Goal: Task Accomplishment & Management: Use online tool/utility

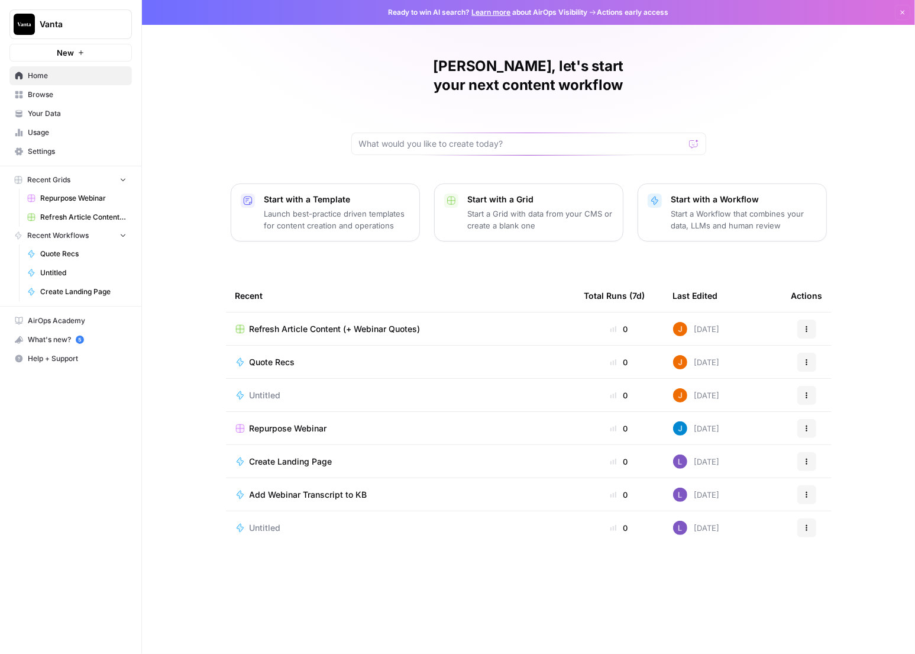
click at [66, 135] on span "Usage" at bounding box center [77, 132] width 99 height 11
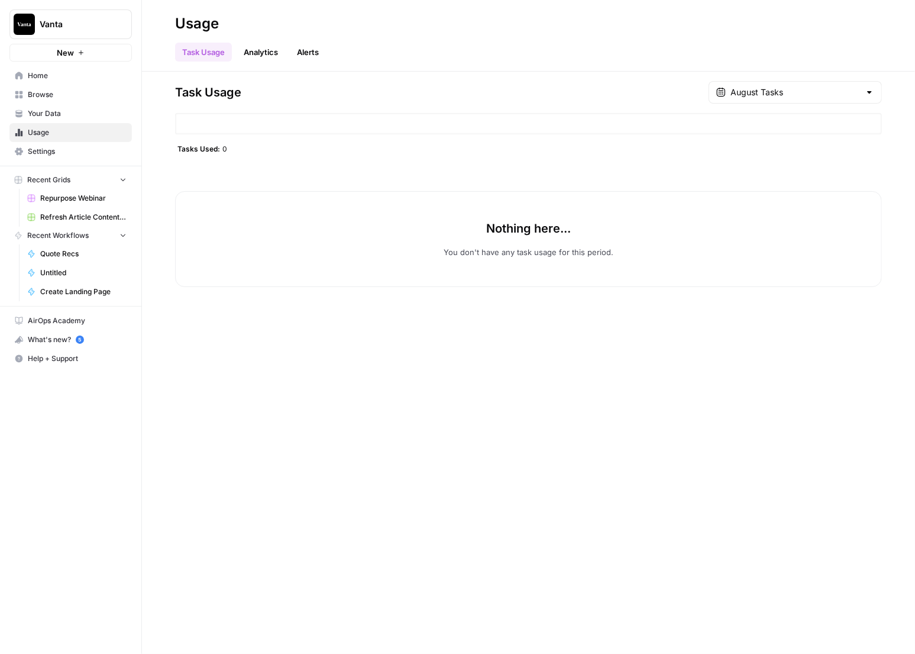
click at [269, 53] on link "Analytics" at bounding box center [261, 52] width 49 height 19
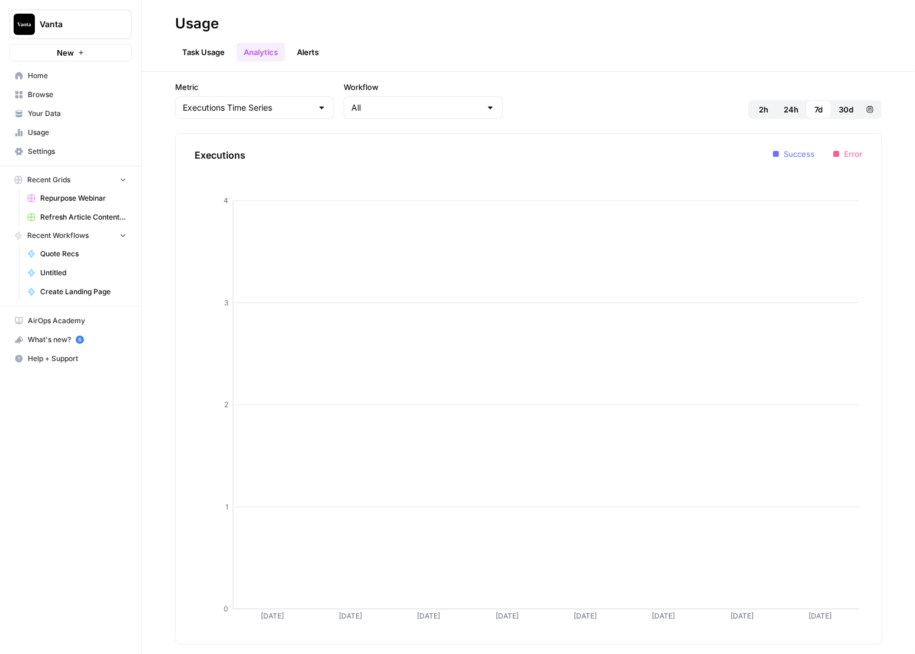
click at [324, 57] on link "Alerts" at bounding box center [308, 52] width 36 height 19
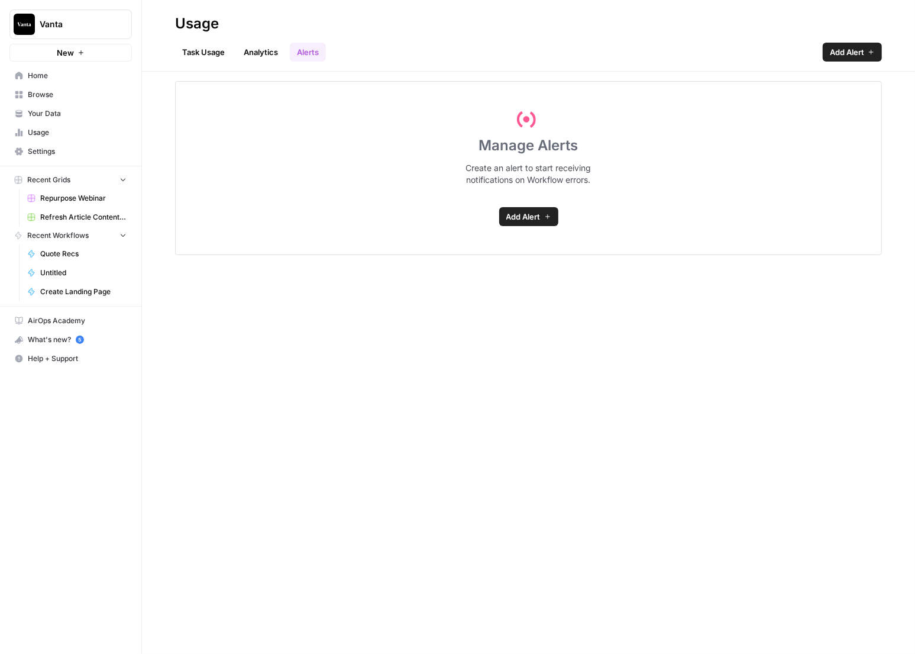
click at [206, 49] on link "Task Usage" at bounding box center [203, 52] width 57 height 19
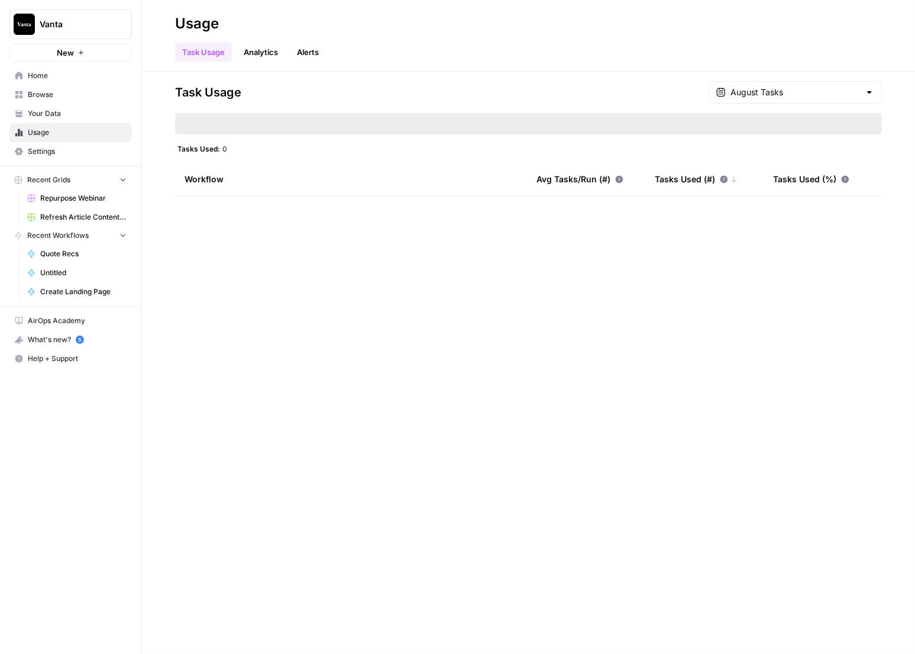
click at [46, 73] on span "Home" at bounding box center [77, 75] width 99 height 11
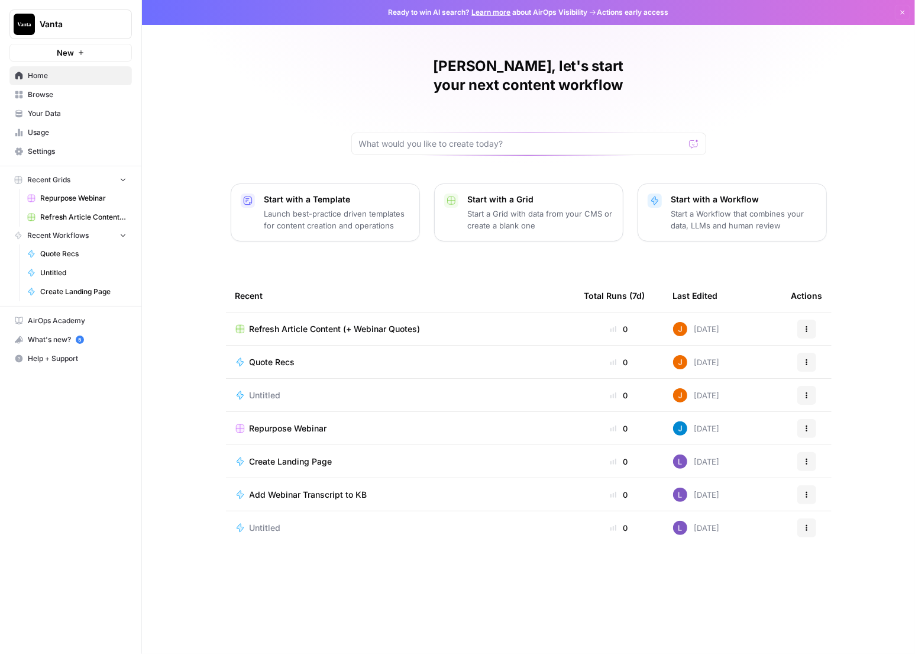
click at [287, 356] on span "Quote Recs" at bounding box center [273, 362] width 46 height 12
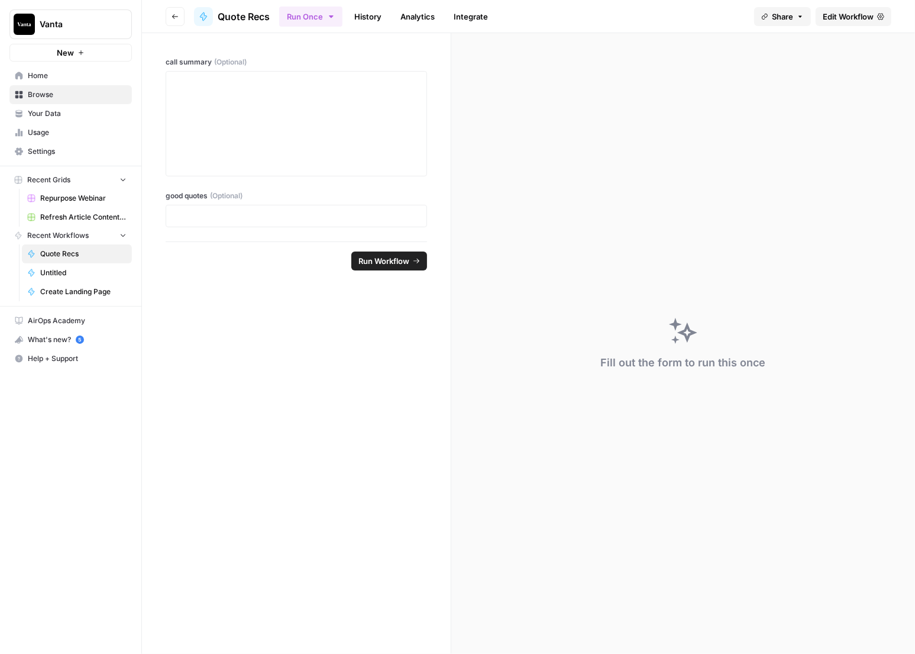
click at [413, 18] on link "Analytics" at bounding box center [417, 16] width 49 height 19
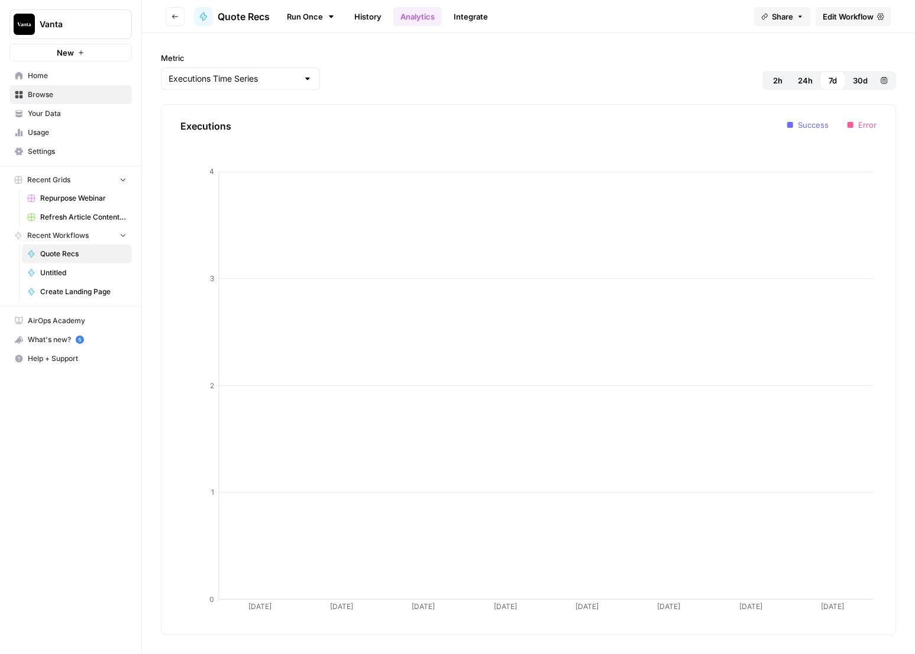
click at [465, 21] on link "Integrate" at bounding box center [471, 16] width 49 height 19
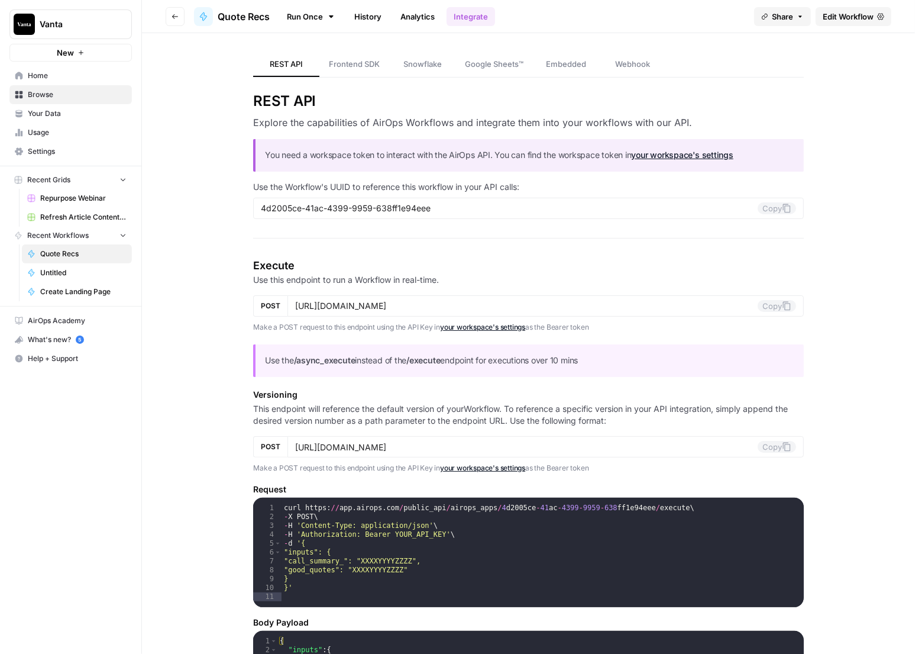
click at [867, 18] on span "Edit Workflow" at bounding box center [848, 17] width 51 height 12
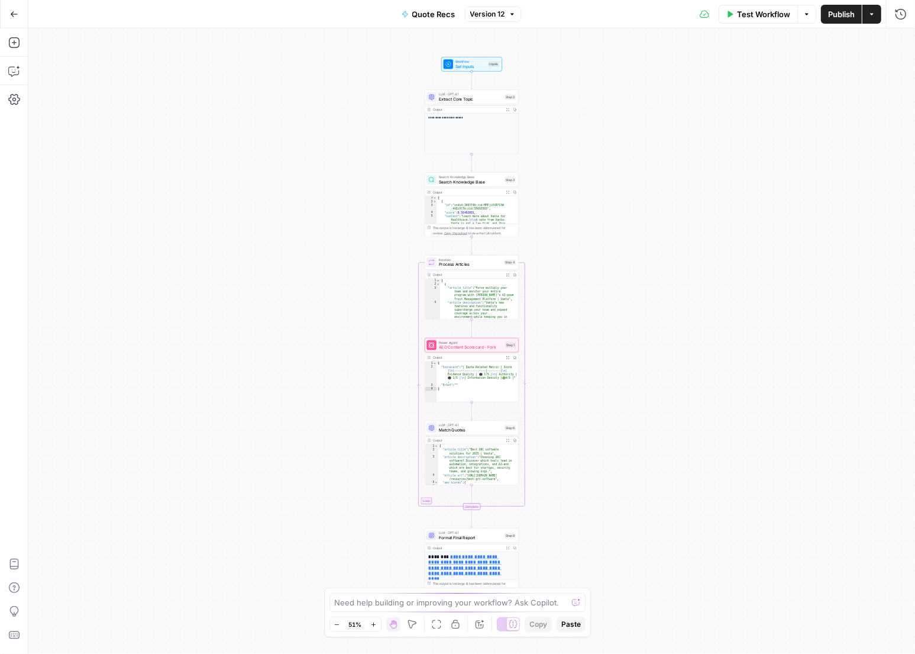
click at [503, 13] on span "Version 12" at bounding box center [487, 14] width 35 height 11
click at [835, 250] on div "**********" at bounding box center [471, 340] width 887 height 625
click at [12, 12] on icon "button" at bounding box center [14, 13] width 7 height 5
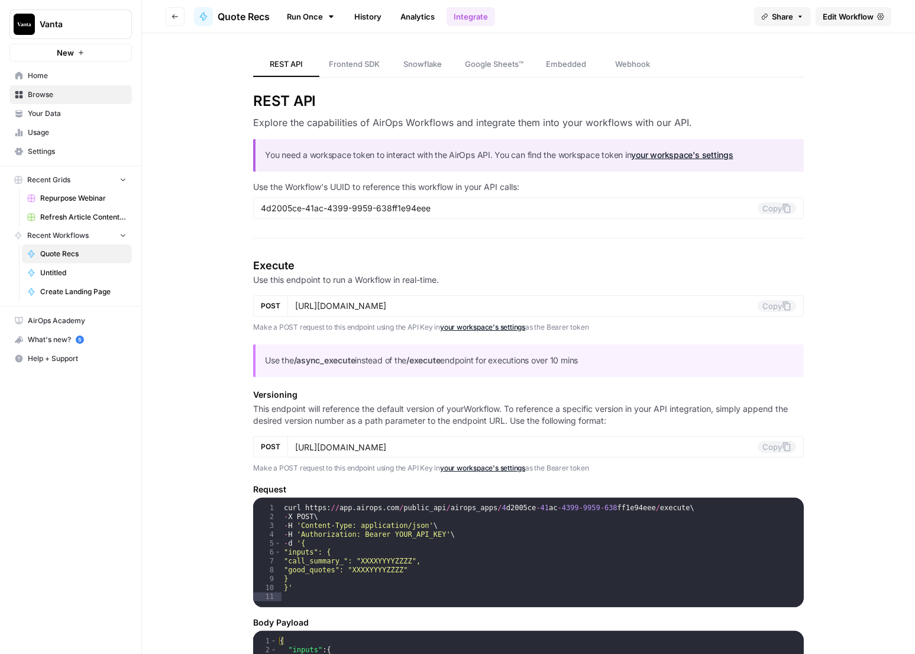
click at [405, 63] on span "Snowflake" at bounding box center [422, 64] width 38 height 12
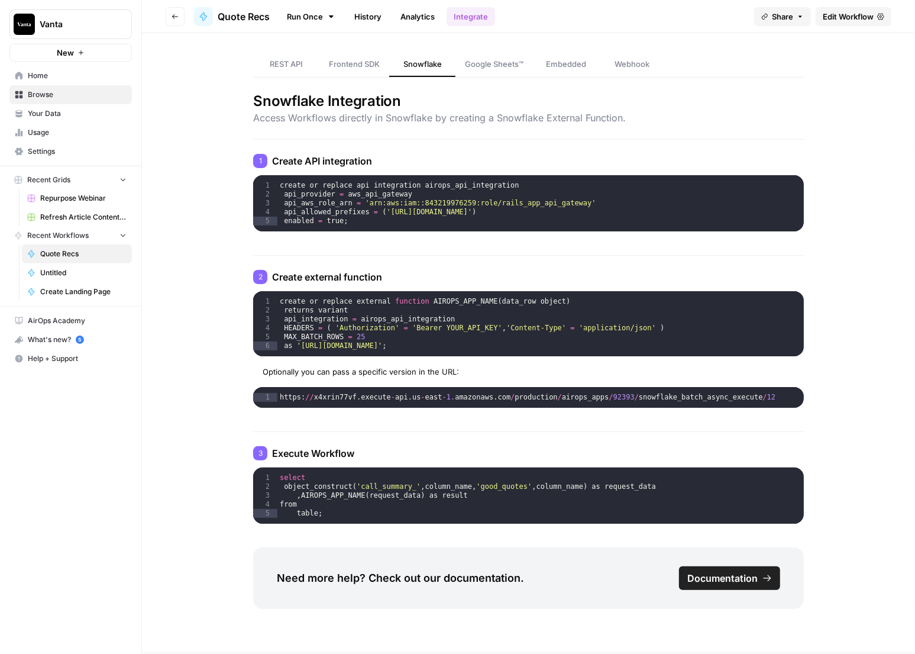
click at [479, 69] on span "Google Sheets™" at bounding box center [494, 64] width 59 height 12
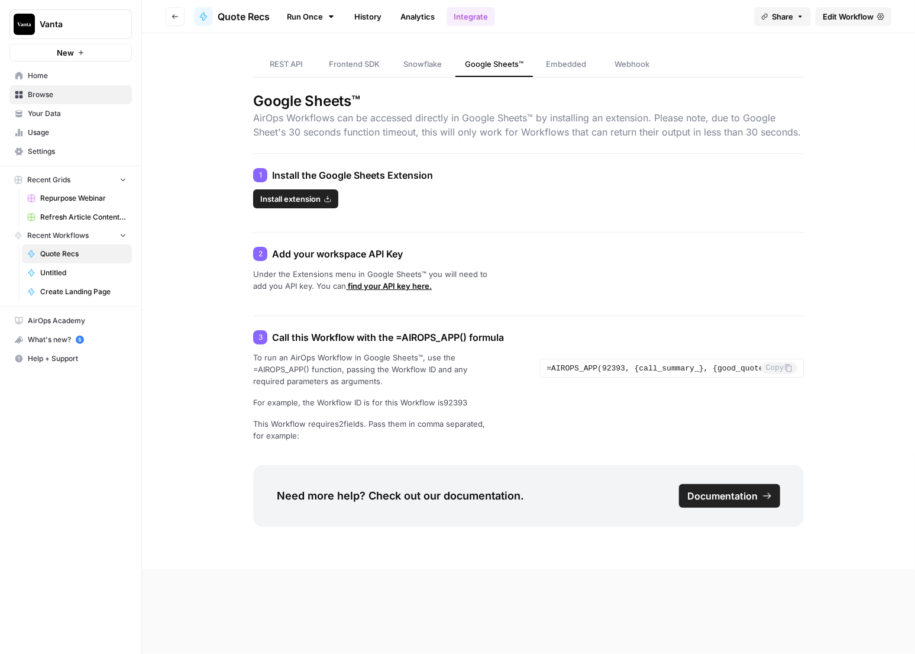
click at [539, 68] on link "Embedded" at bounding box center [566, 64] width 66 height 25
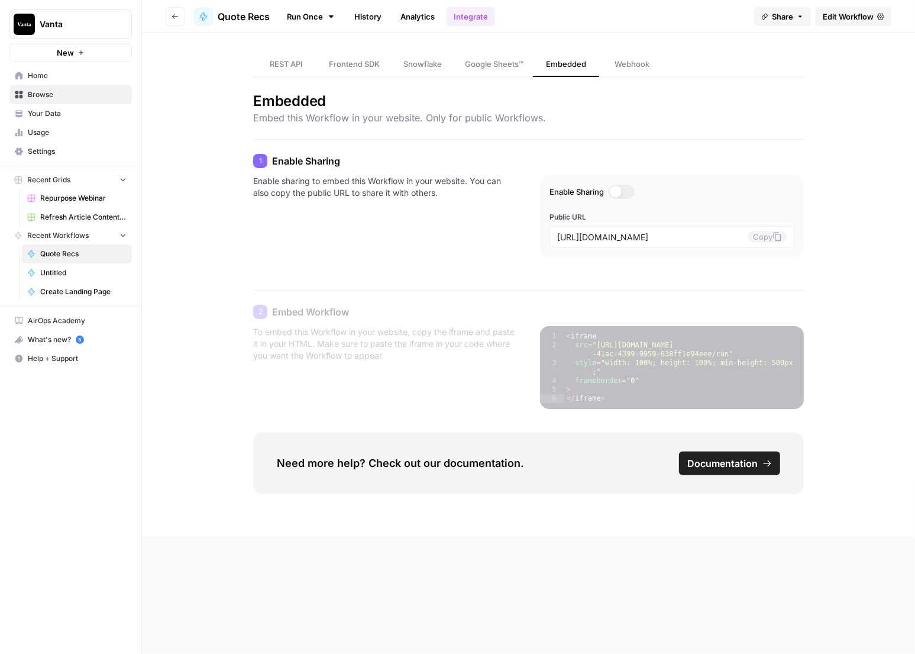
click at [615, 72] on link "Webhook" at bounding box center [632, 64] width 66 height 25
click at [70, 112] on span "Your Data" at bounding box center [77, 113] width 99 height 11
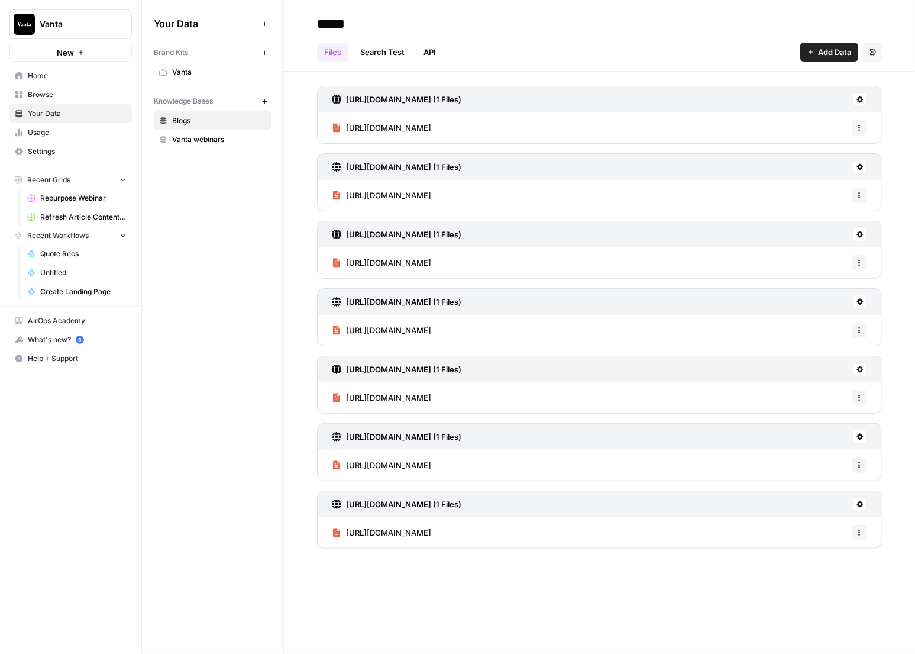
click at [429, 58] on link "API" at bounding box center [429, 52] width 27 height 19
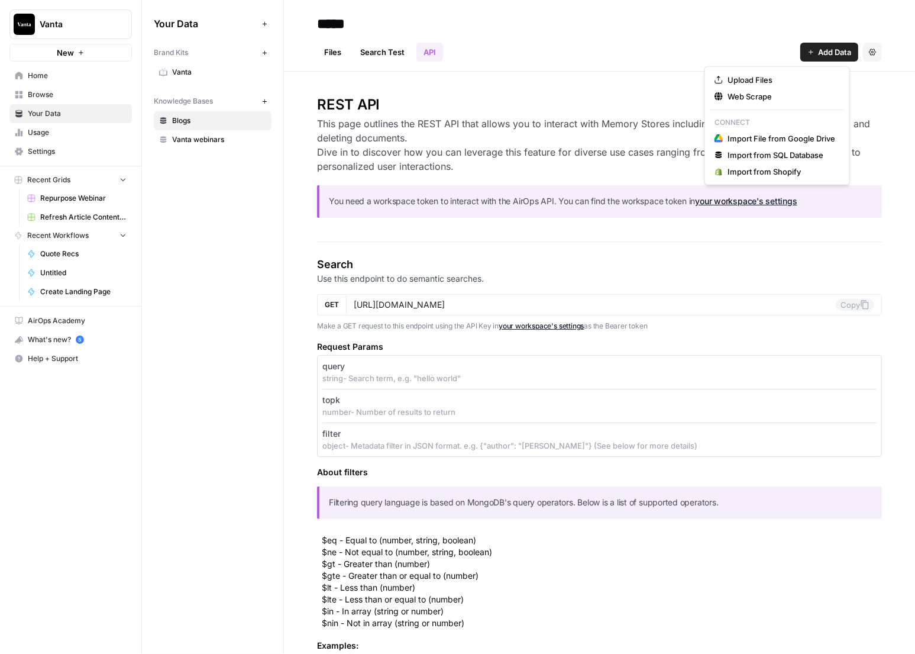
click at [825, 48] on span "Add Data" at bounding box center [834, 52] width 33 height 12
click at [581, 135] on h3 "This page outlines the REST API that allows you to interact with Memory Stores …" at bounding box center [599, 145] width 565 height 57
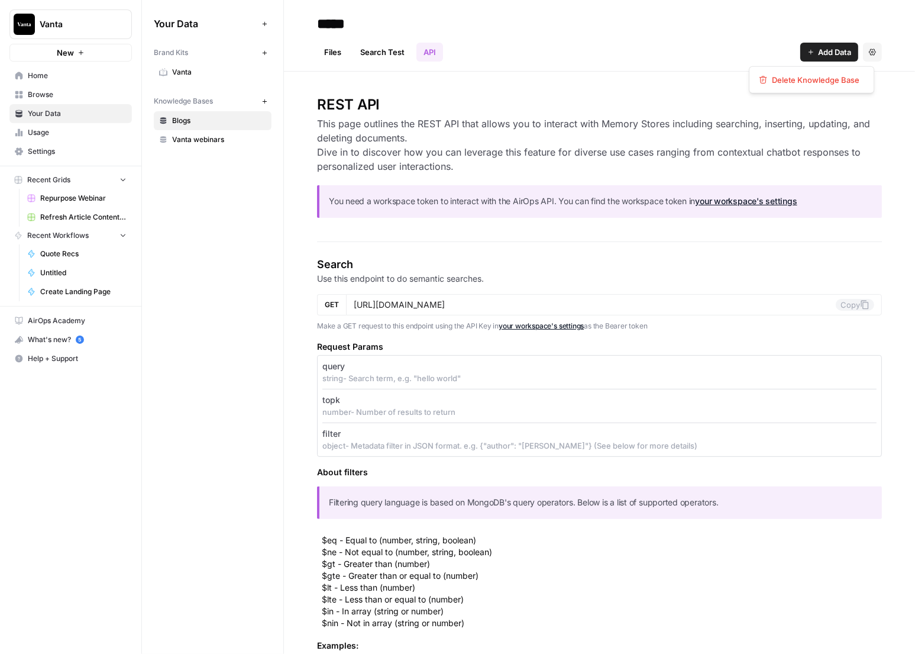
click at [869, 49] on icon "button" at bounding box center [872, 52] width 7 height 7
click at [600, 120] on h3 "This page outlines the REST API that allows you to interact with Memory Stores …" at bounding box center [599, 145] width 565 height 57
click at [373, 53] on link "Search Test" at bounding box center [382, 52] width 59 height 19
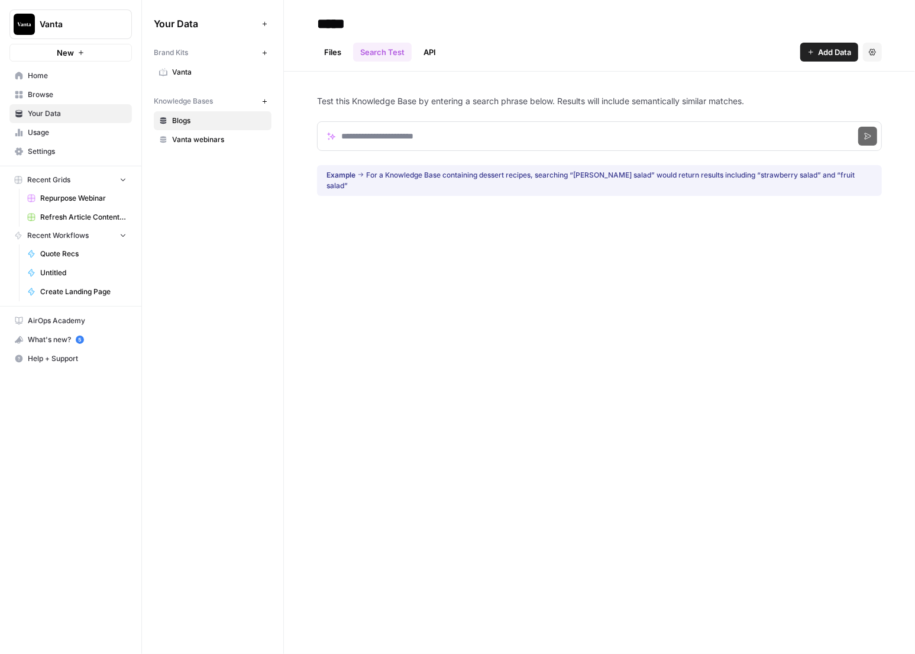
click at [417, 49] on link "API" at bounding box center [429, 52] width 27 height 19
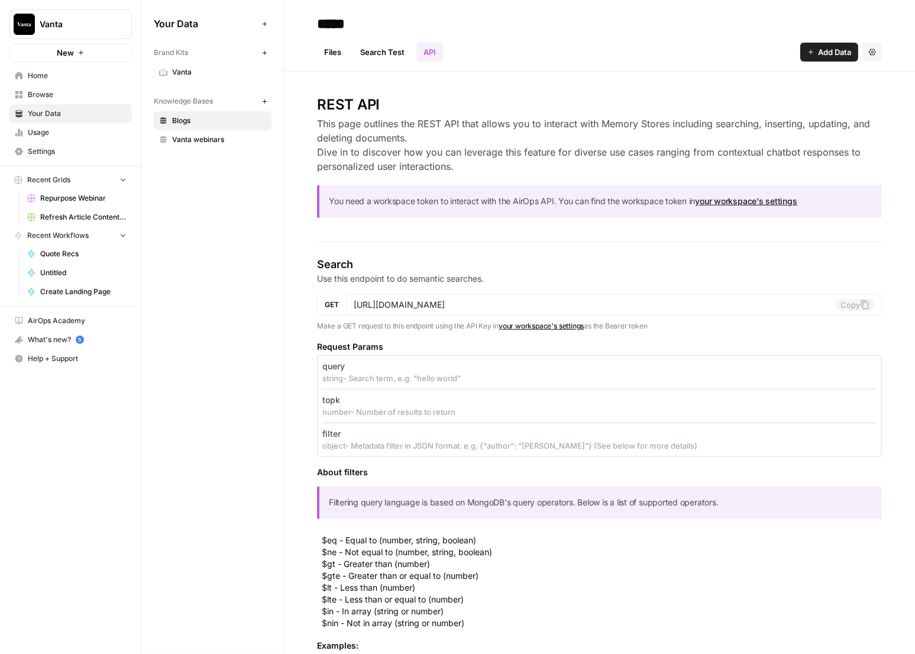
click at [47, 131] on span "Usage" at bounding box center [77, 132] width 99 height 11
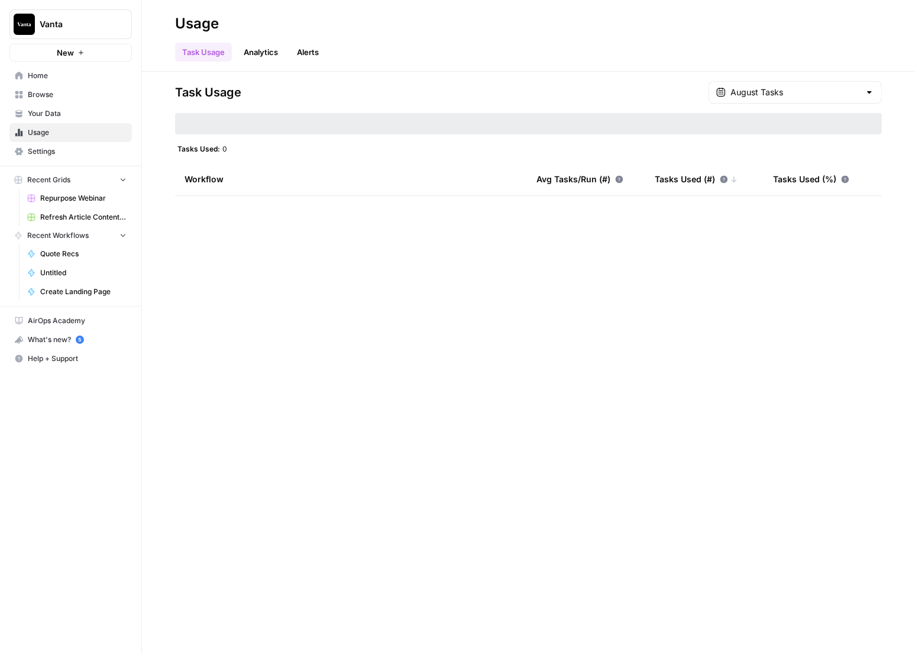
click at [60, 109] on span "Your Data" at bounding box center [77, 113] width 99 height 11
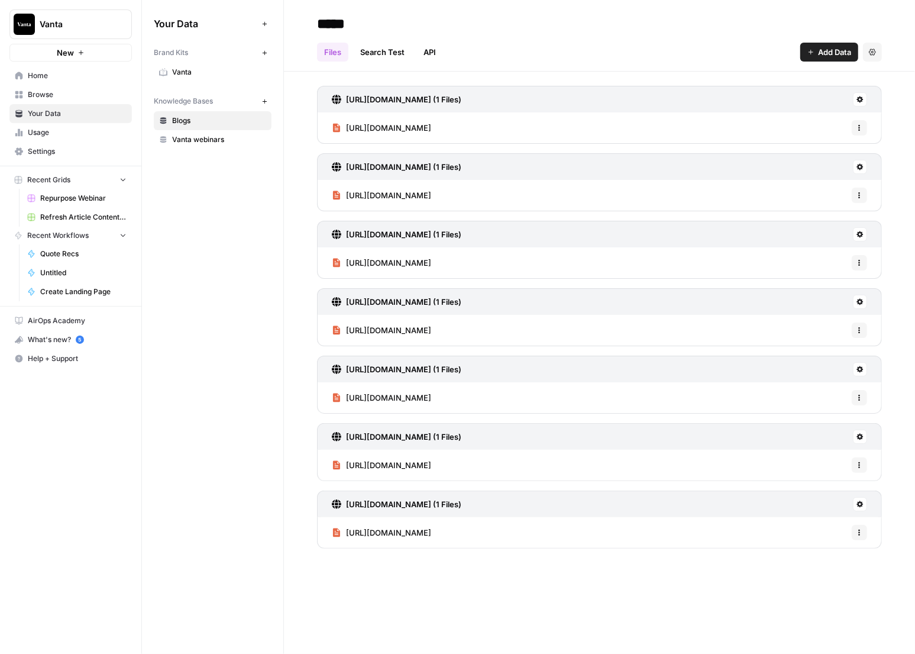
click at [81, 155] on span "Settings" at bounding box center [77, 151] width 99 height 11
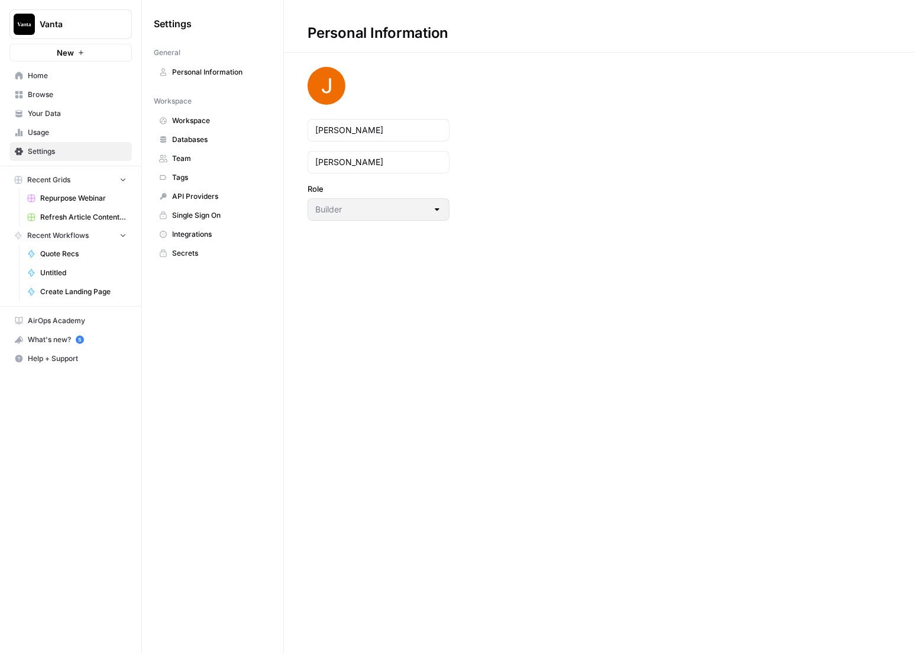
click at [221, 216] on span "Single Sign On" at bounding box center [219, 215] width 94 height 11
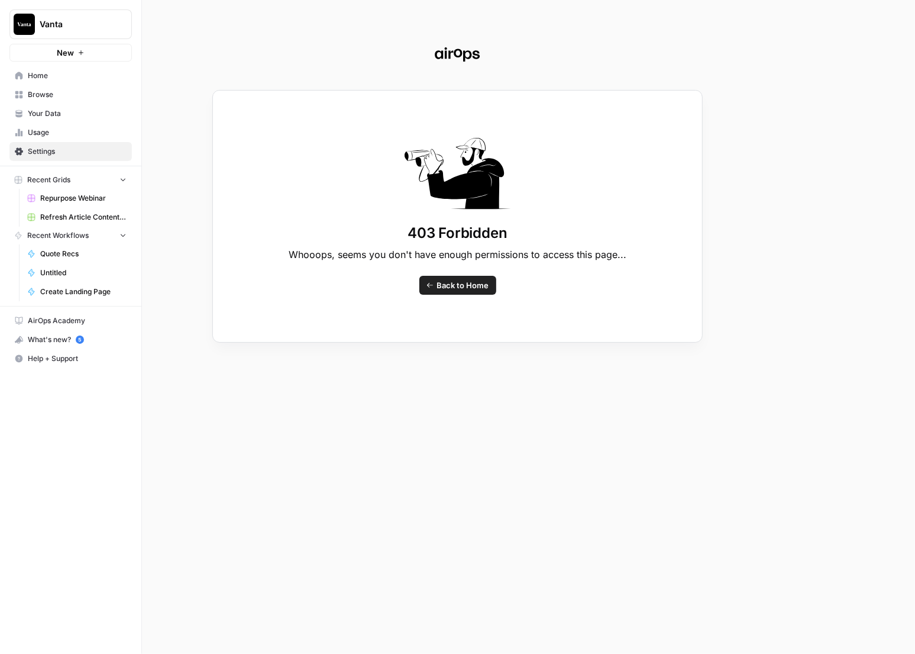
click at [61, 151] on div "403 Forbidden Whooops, seems you don't have enough permissions to access this p…" at bounding box center [457, 327] width 915 height 654
click at [52, 72] on div "403 Forbidden Whooops, seems you don't have enough permissions to access this p…" at bounding box center [457, 327] width 915 height 654
click at [44, 75] on div "403 Forbidden Whooops, seems you don't have enough permissions to access this p…" at bounding box center [457, 327] width 915 height 654
click at [37, 84] on div "403 Forbidden Whooops, seems you don't have enough permissions to access this p…" at bounding box center [457, 327] width 915 height 654
click at [428, 280] on link "Back to Home" at bounding box center [457, 285] width 77 height 19
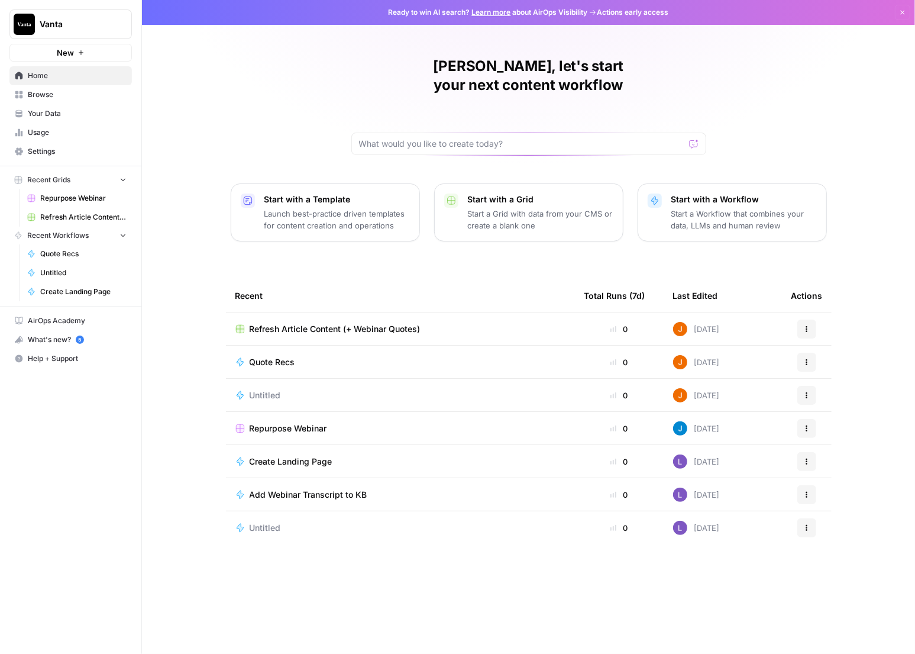
click at [69, 137] on span "Usage" at bounding box center [77, 132] width 99 height 11
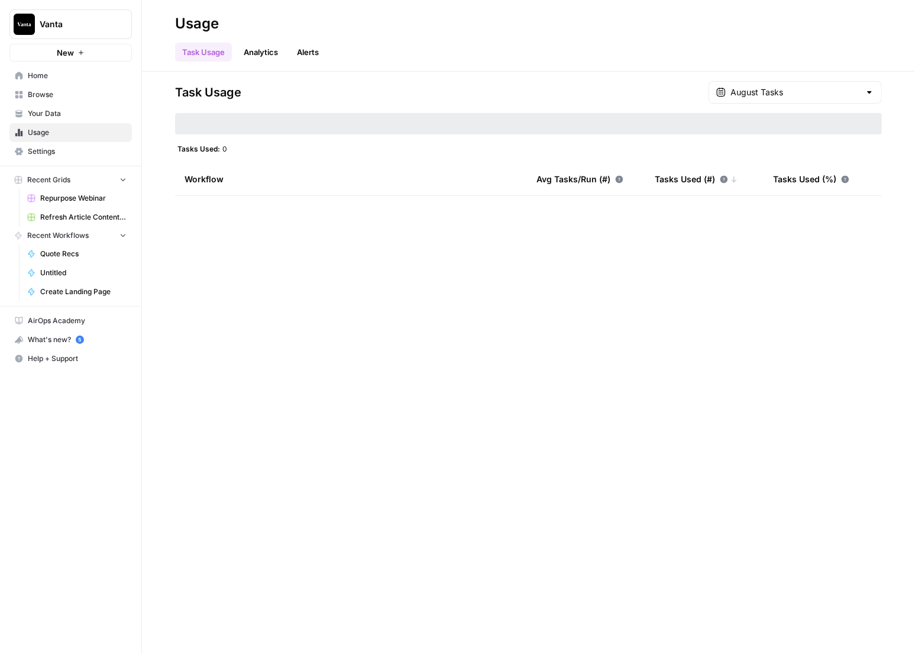
click at [67, 151] on span "Settings" at bounding box center [77, 151] width 99 height 11
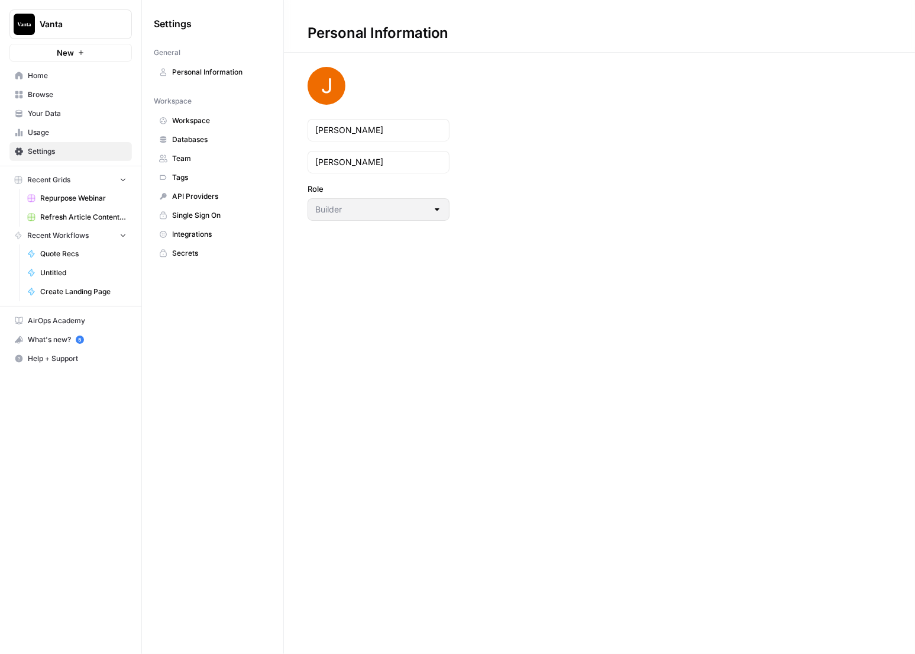
click at [73, 117] on span "Your Data" at bounding box center [77, 113] width 99 height 11
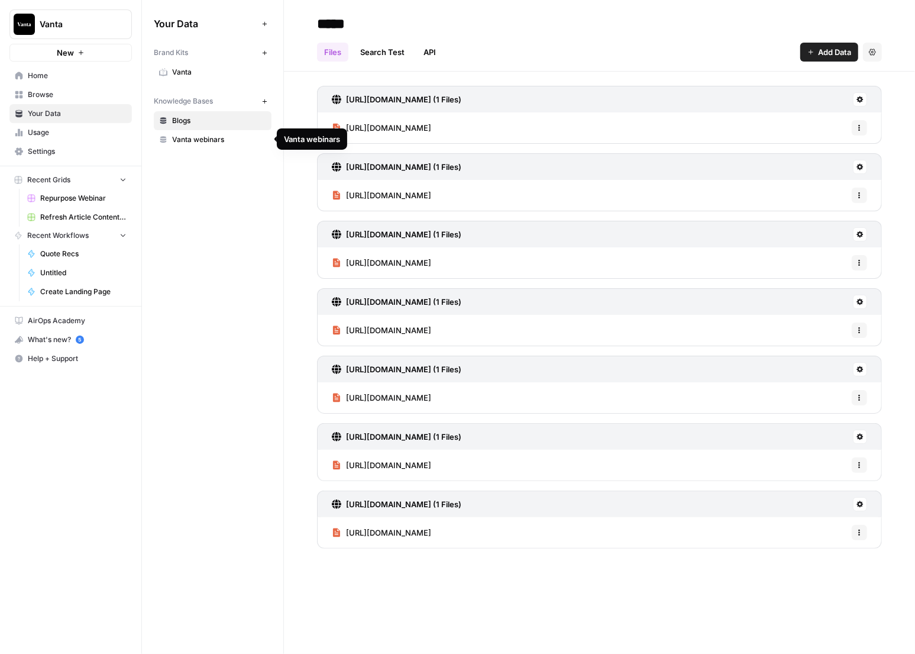
click at [203, 144] on span "Vanta webinars" at bounding box center [219, 139] width 94 height 11
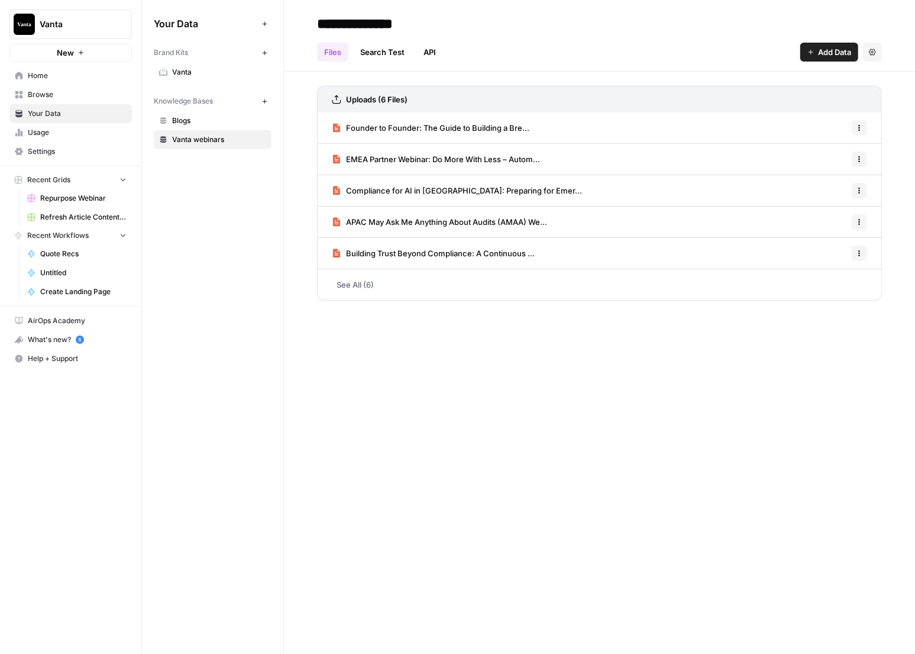
click at [825, 53] on span "Add Data" at bounding box center [834, 52] width 33 height 12
click at [474, 390] on div "**********" at bounding box center [599, 327] width 631 height 654
click at [182, 128] on link "Blogs" at bounding box center [213, 120] width 118 height 19
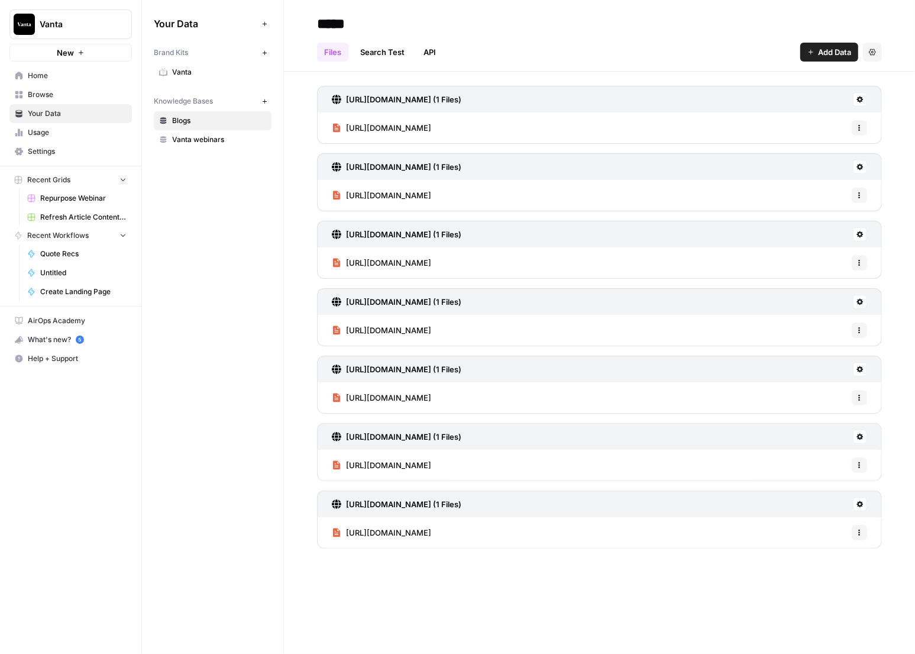
click at [73, 159] on link "Settings" at bounding box center [70, 151] width 122 height 19
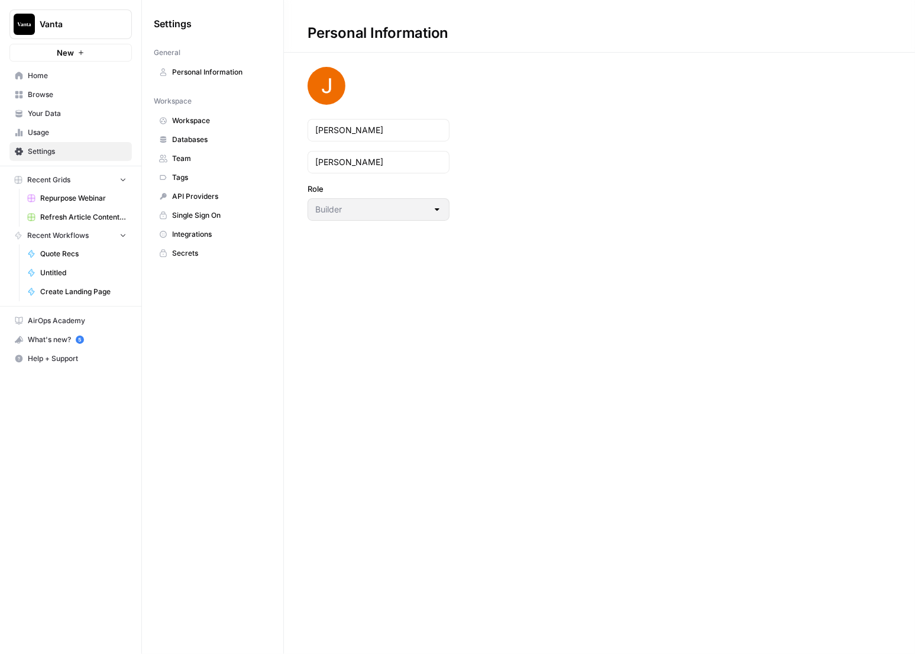
click at [211, 199] on span "API Providers" at bounding box center [219, 196] width 94 height 11
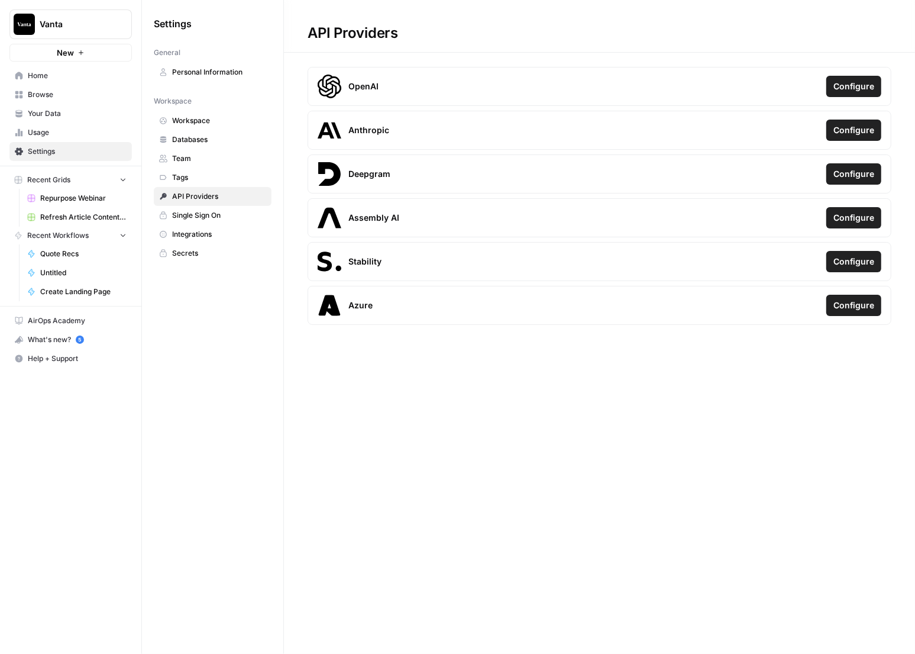
click at [212, 236] on span "Integrations" at bounding box center [219, 234] width 94 height 11
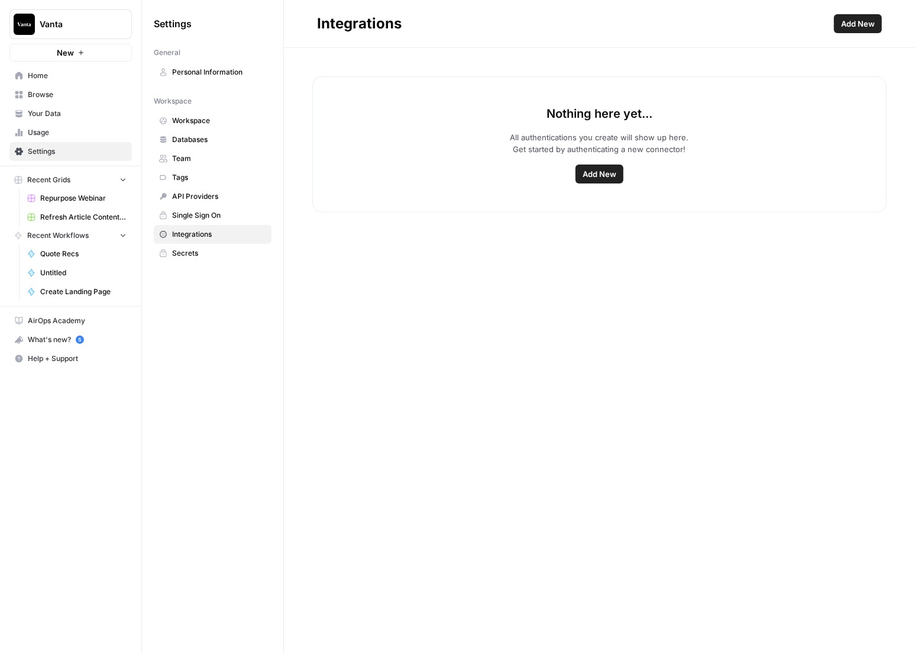
click at [612, 165] on button "Add New" at bounding box center [600, 173] width 48 height 19
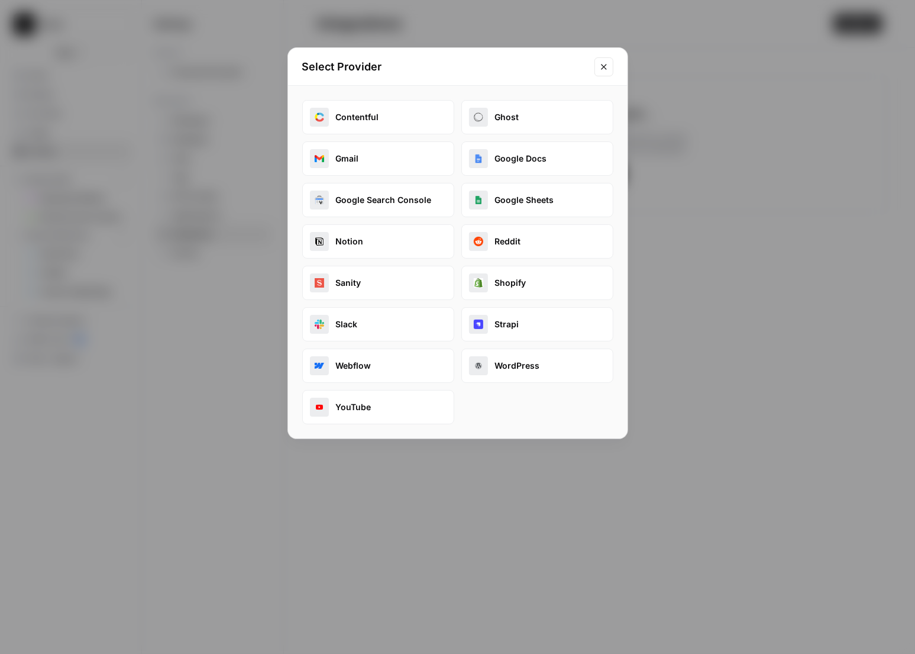
drag, startPoint x: 603, startPoint y: 66, endPoint x: 475, endPoint y: 112, distance: 136.2
click at [603, 66] on icon "Close modal" at bounding box center [603, 66] width 5 height 5
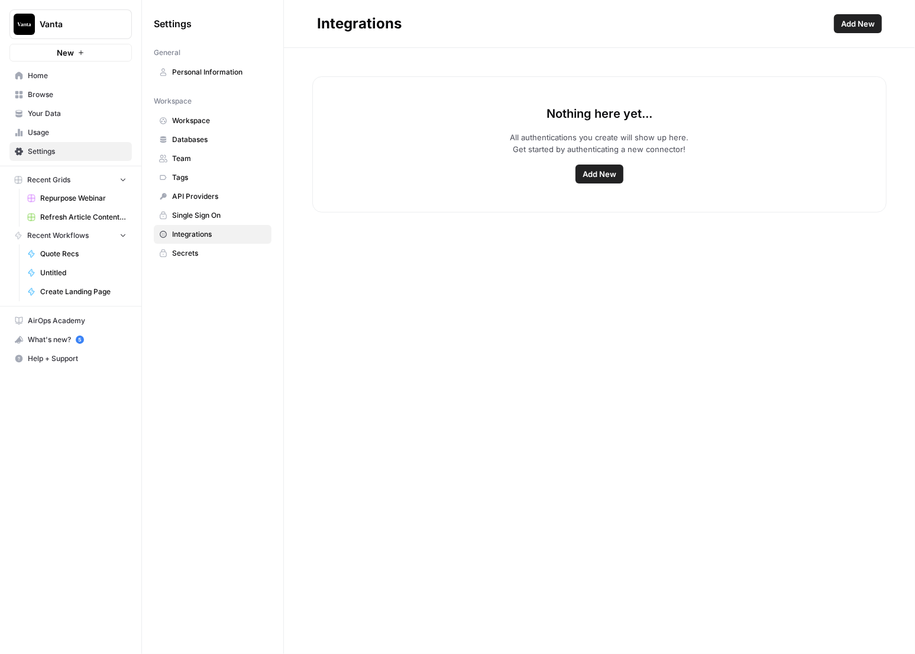
click at [195, 124] on span "Workspace" at bounding box center [219, 120] width 94 height 11
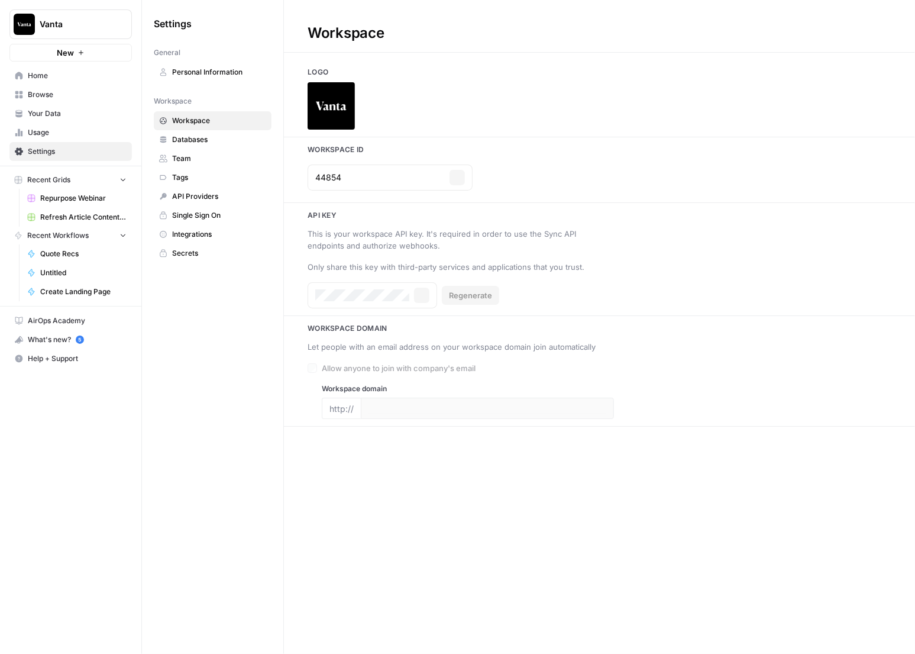
type input "[URL][DOMAIN_NAME]"
click at [190, 143] on span "Databases" at bounding box center [219, 139] width 94 height 11
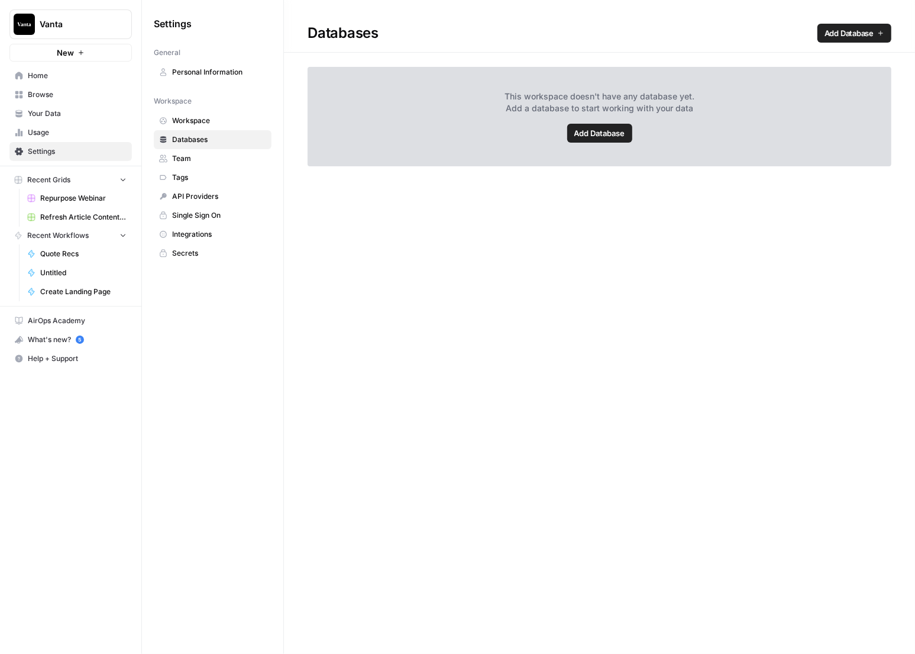
click at [626, 134] on link "Add Database" at bounding box center [599, 133] width 65 height 19
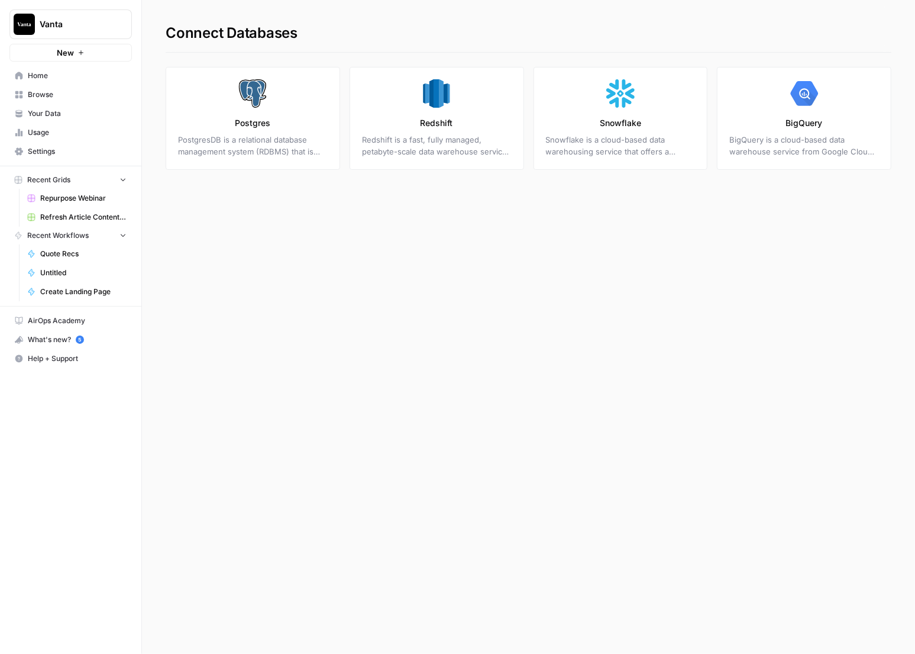
click at [87, 83] on link "Home" at bounding box center [70, 75] width 122 height 19
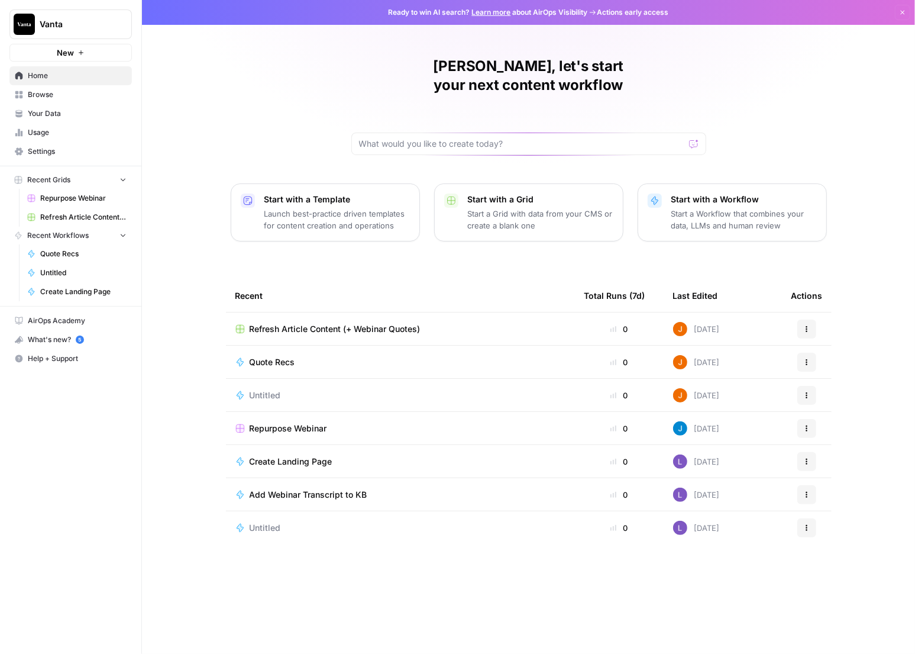
click at [82, 155] on span "Settings" at bounding box center [77, 151] width 99 height 11
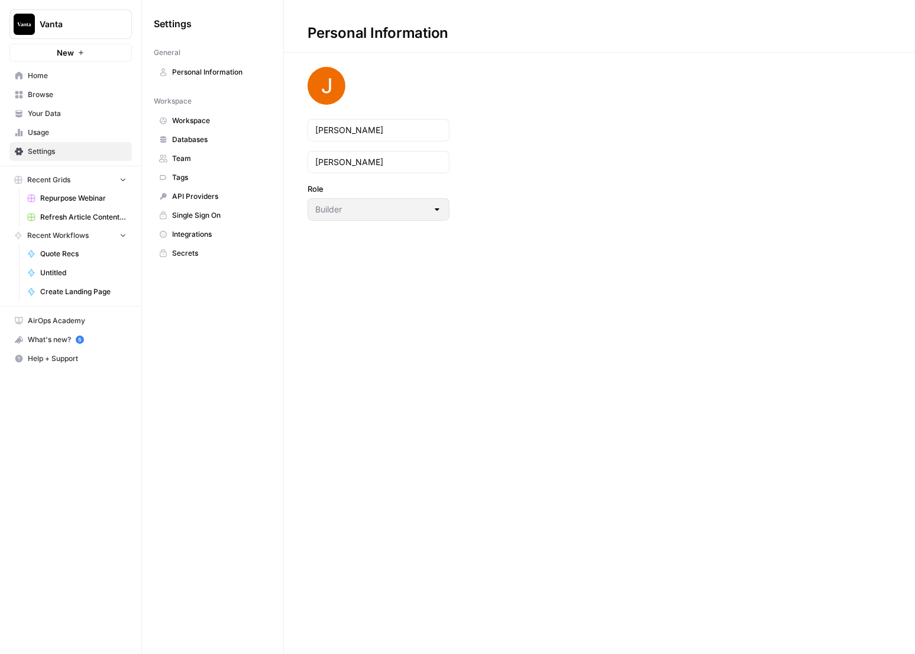
click at [200, 139] on span "Databases" at bounding box center [219, 139] width 94 height 11
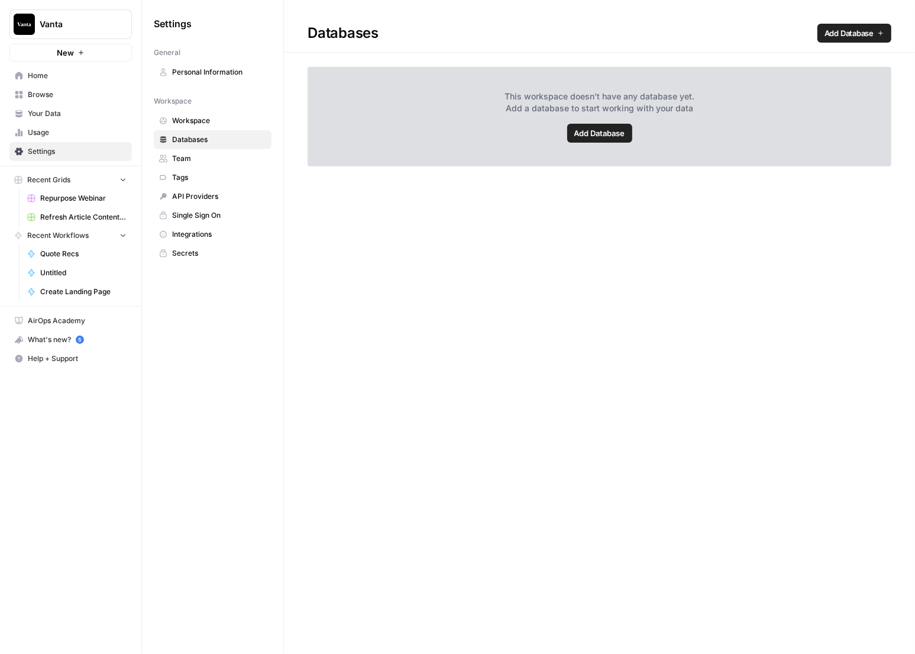
click at [57, 322] on span "AirOps Academy" at bounding box center [77, 320] width 99 height 11
click at [218, 179] on span "Tags" at bounding box center [219, 177] width 94 height 11
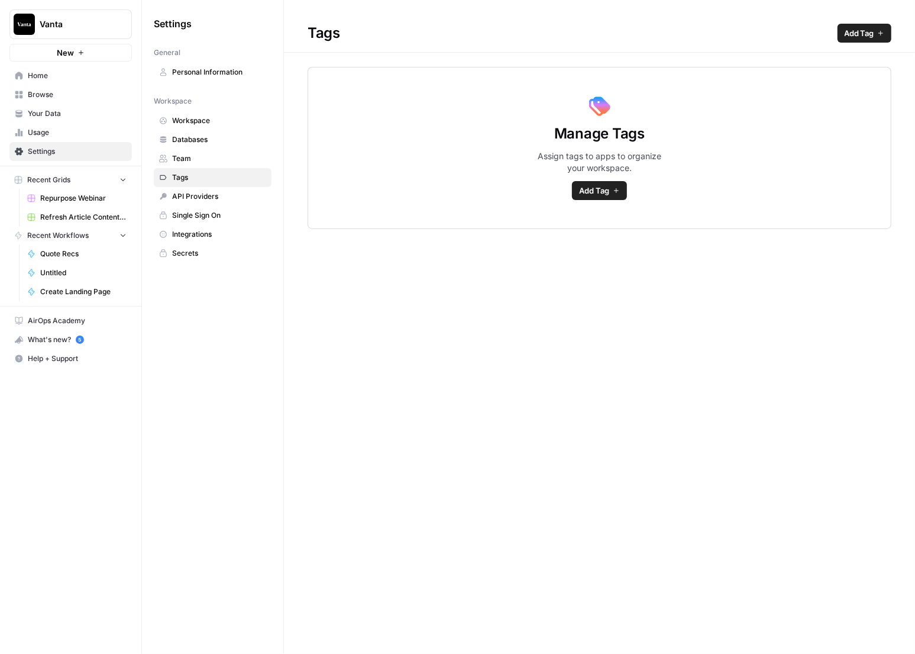
click at [214, 230] on span "Integrations" at bounding box center [219, 234] width 94 height 11
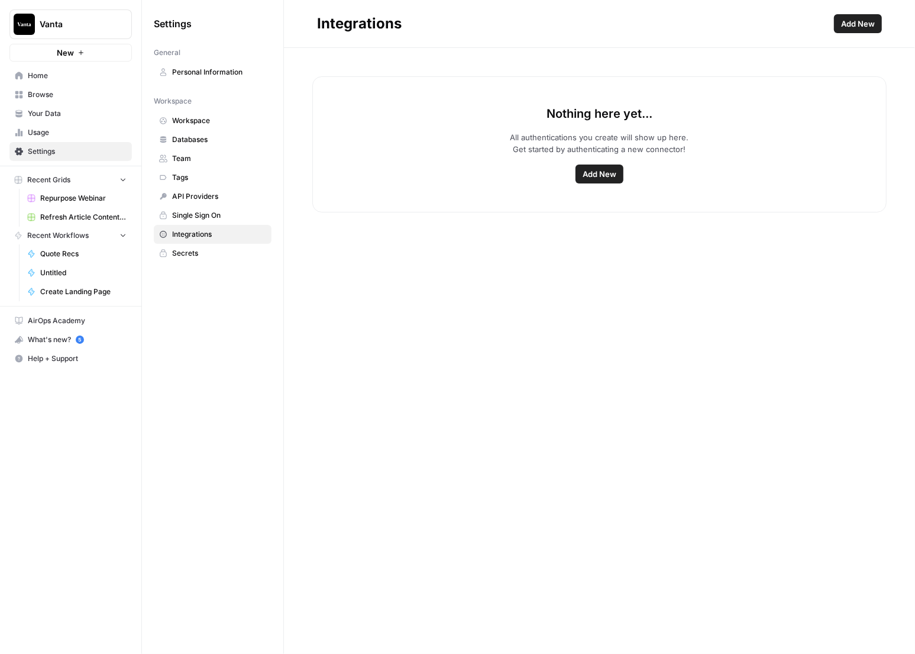
click at [203, 250] on span "Secrets" at bounding box center [219, 253] width 94 height 11
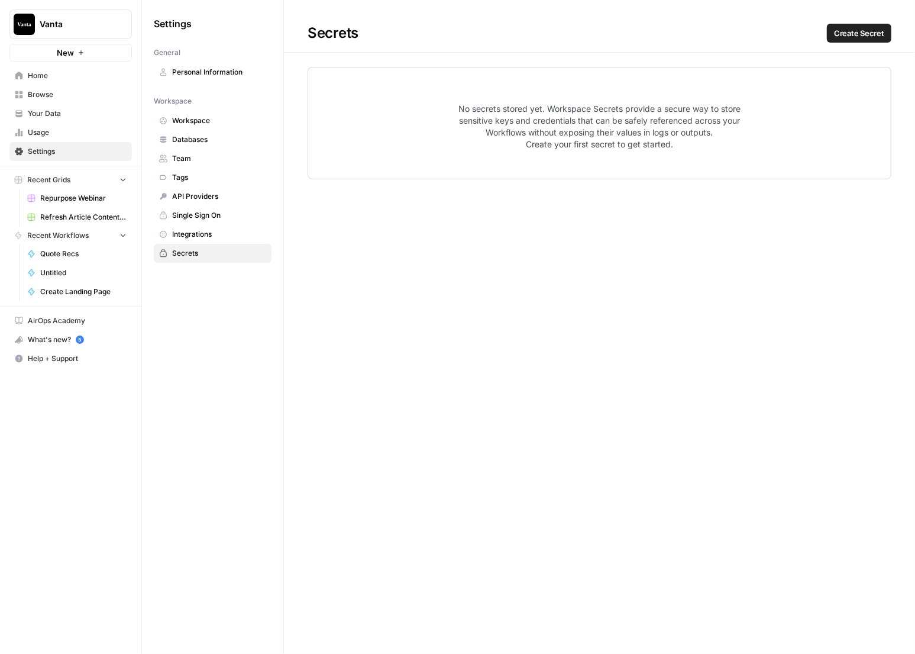
click at [67, 256] on span "Quote Recs" at bounding box center [83, 253] width 86 height 11
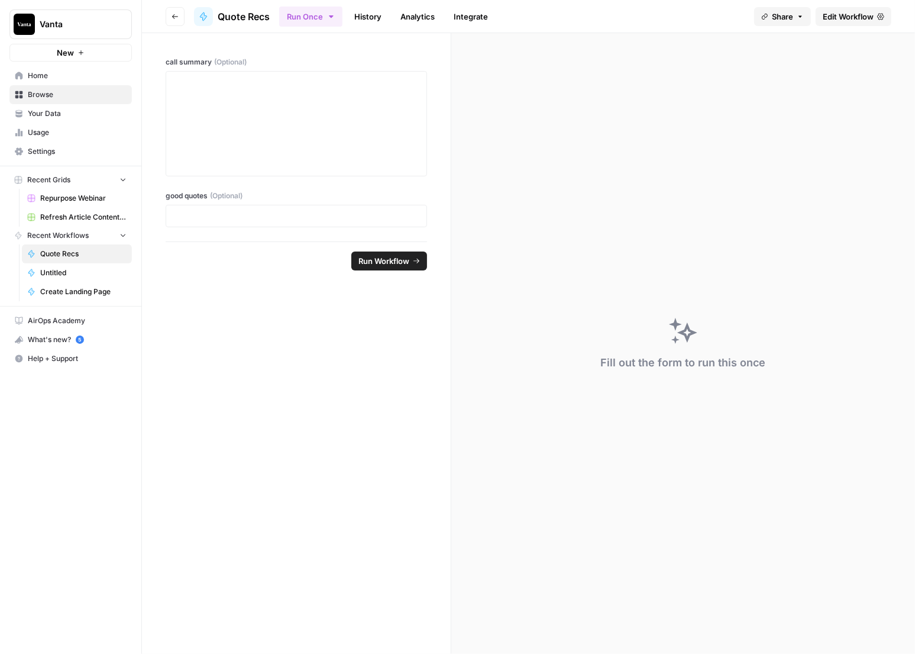
click at [463, 15] on link "Integrate" at bounding box center [471, 16] width 49 height 19
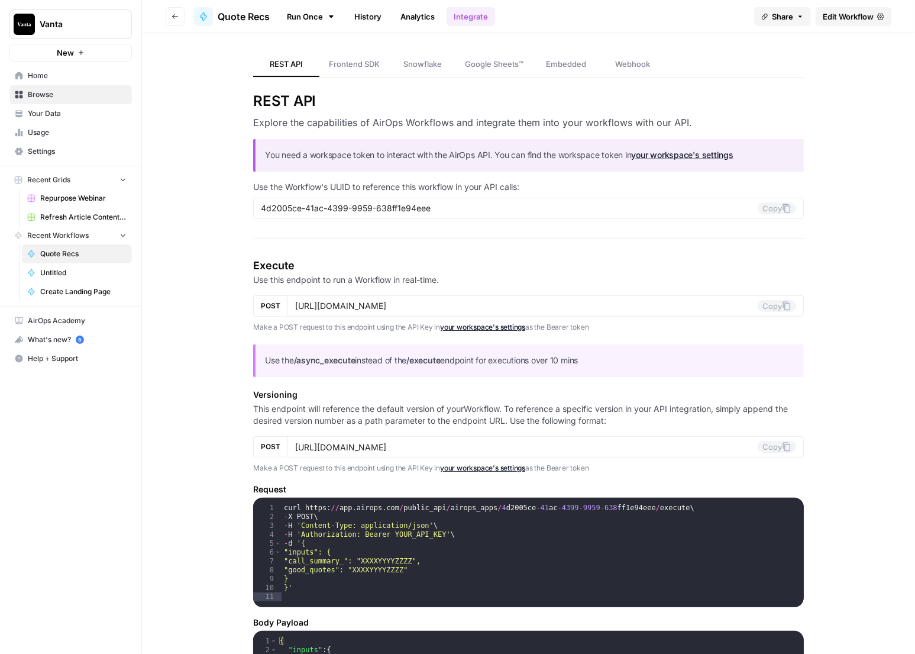
click at [355, 72] on link "Frontend SDK" at bounding box center [354, 64] width 70 height 25
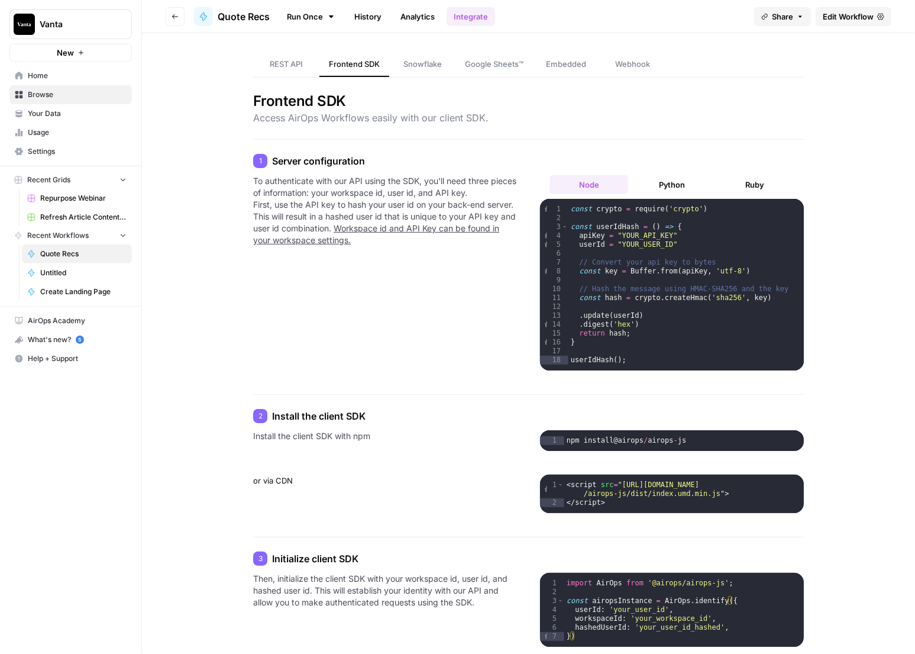
click at [278, 62] on span "REST API" at bounding box center [286, 64] width 33 height 12
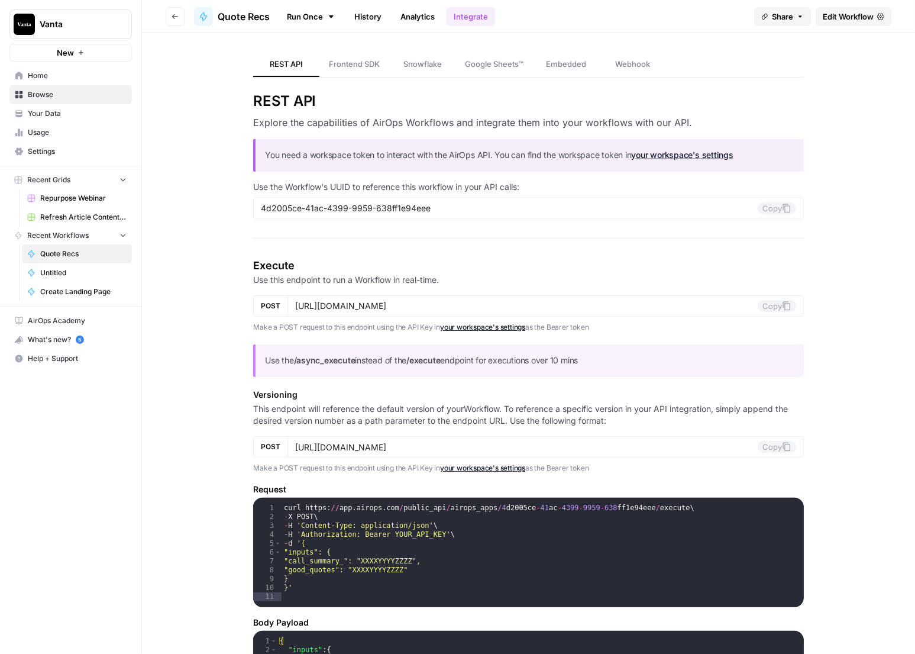
click at [636, 69] on span "Webhook" at bounding box center [632, 64] width 35 height 12
